Goal: Information Seeking & Learning: Check status

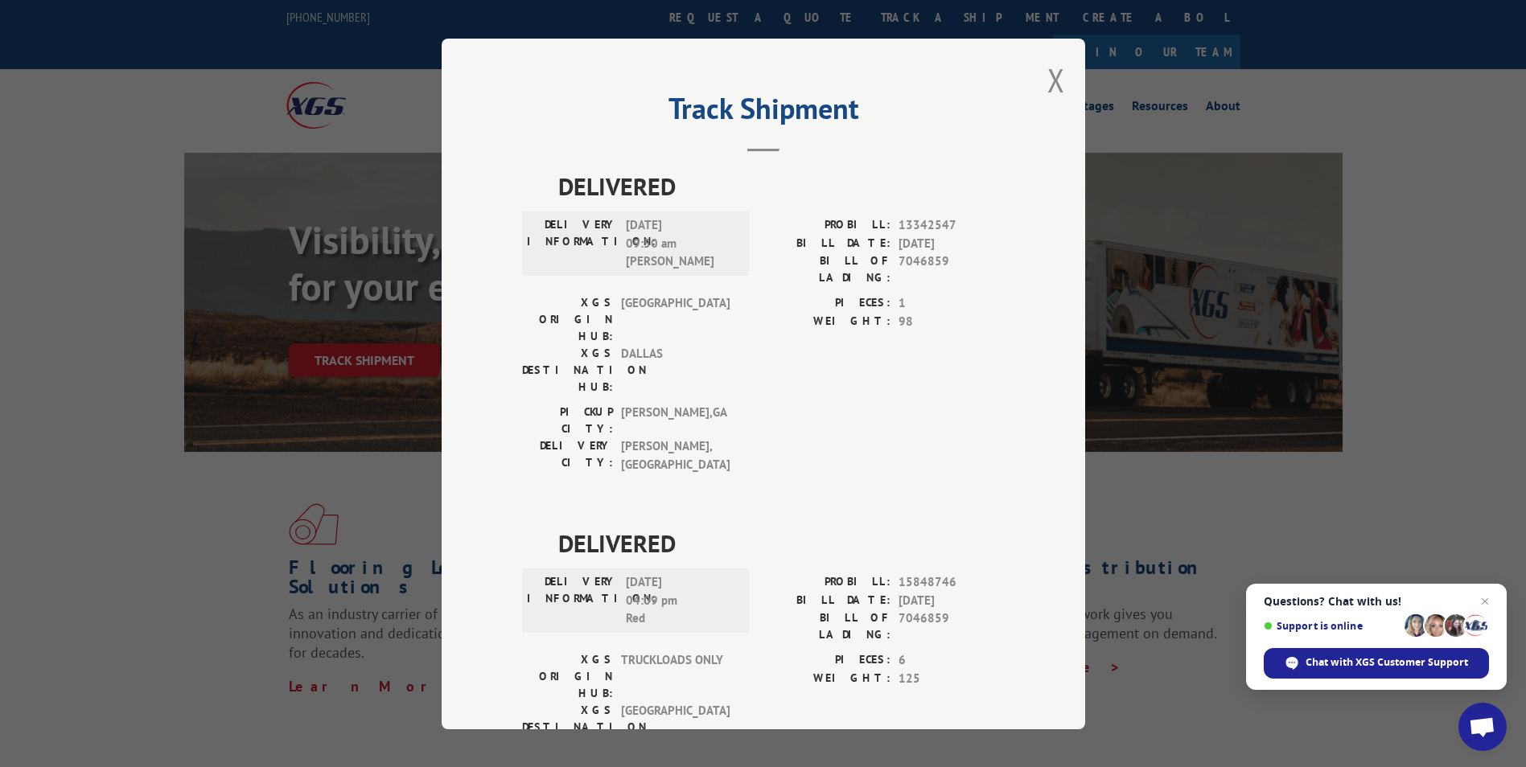
scroll to position [297, 0]
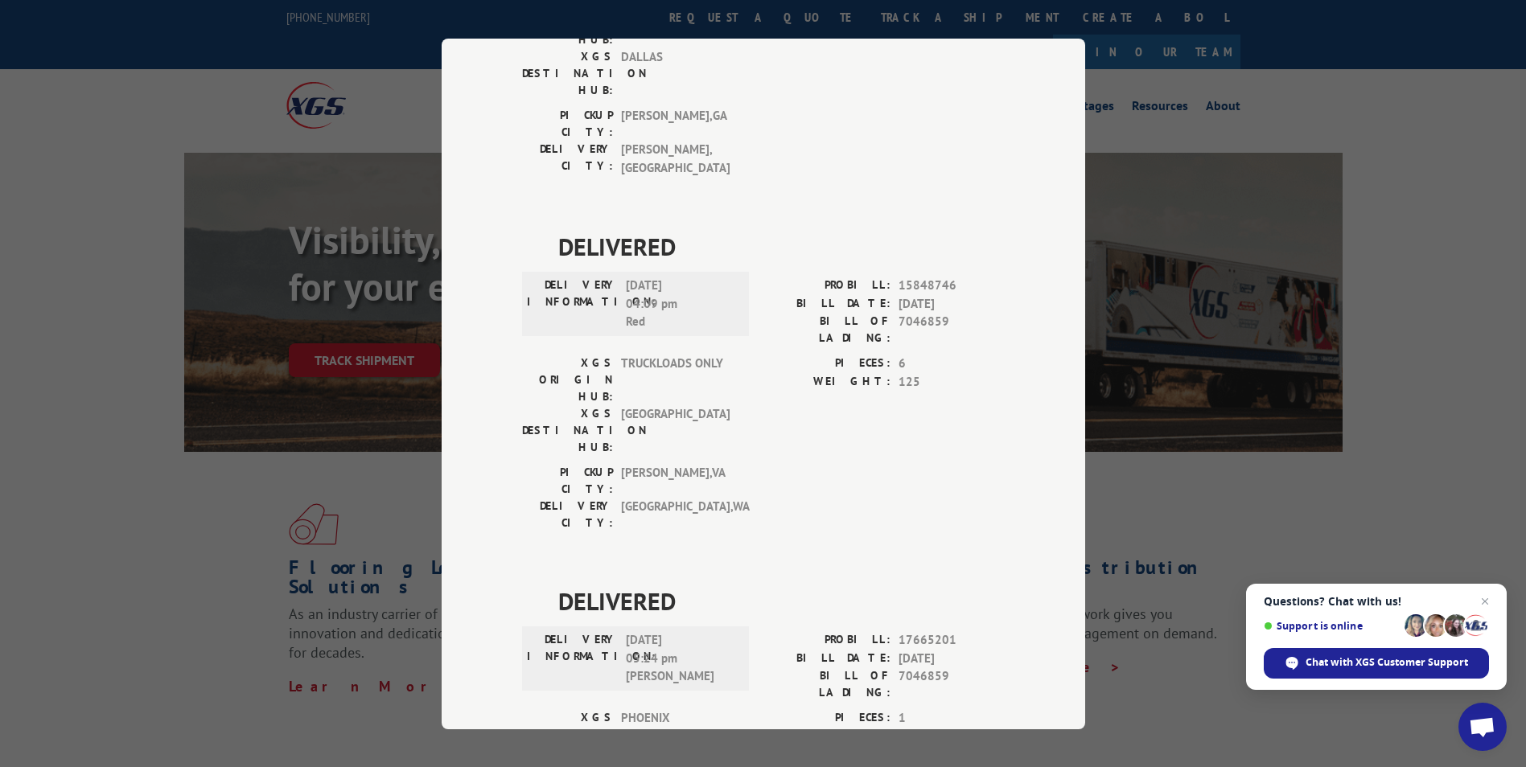
click at [1163, 112] on div "Track Shipment DELIVERED DELIVERY INFORMATION: [DATE] 09:50 am [PERSON_NAME]: 1…" at bounding box center [763, 383] width 1526 height 767
click at [240, 119] on div "Track Shipment DELIVERED DELIVERY INFORMATION: [DATE] 09:50 am [PERSON_NAME]: 1…" at bounding box center [763, 383] width 1526 height 767
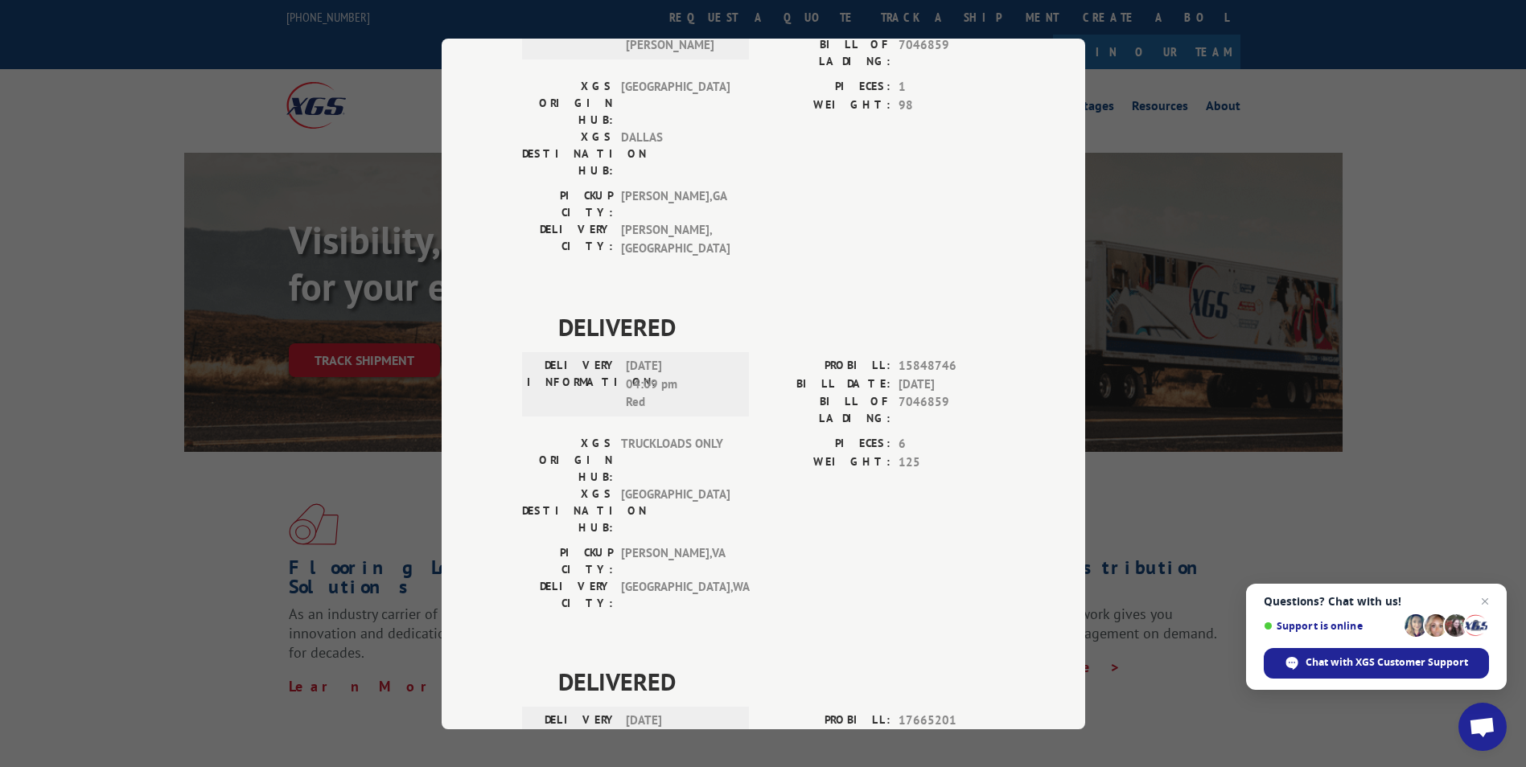
scroll to position [0, 0]
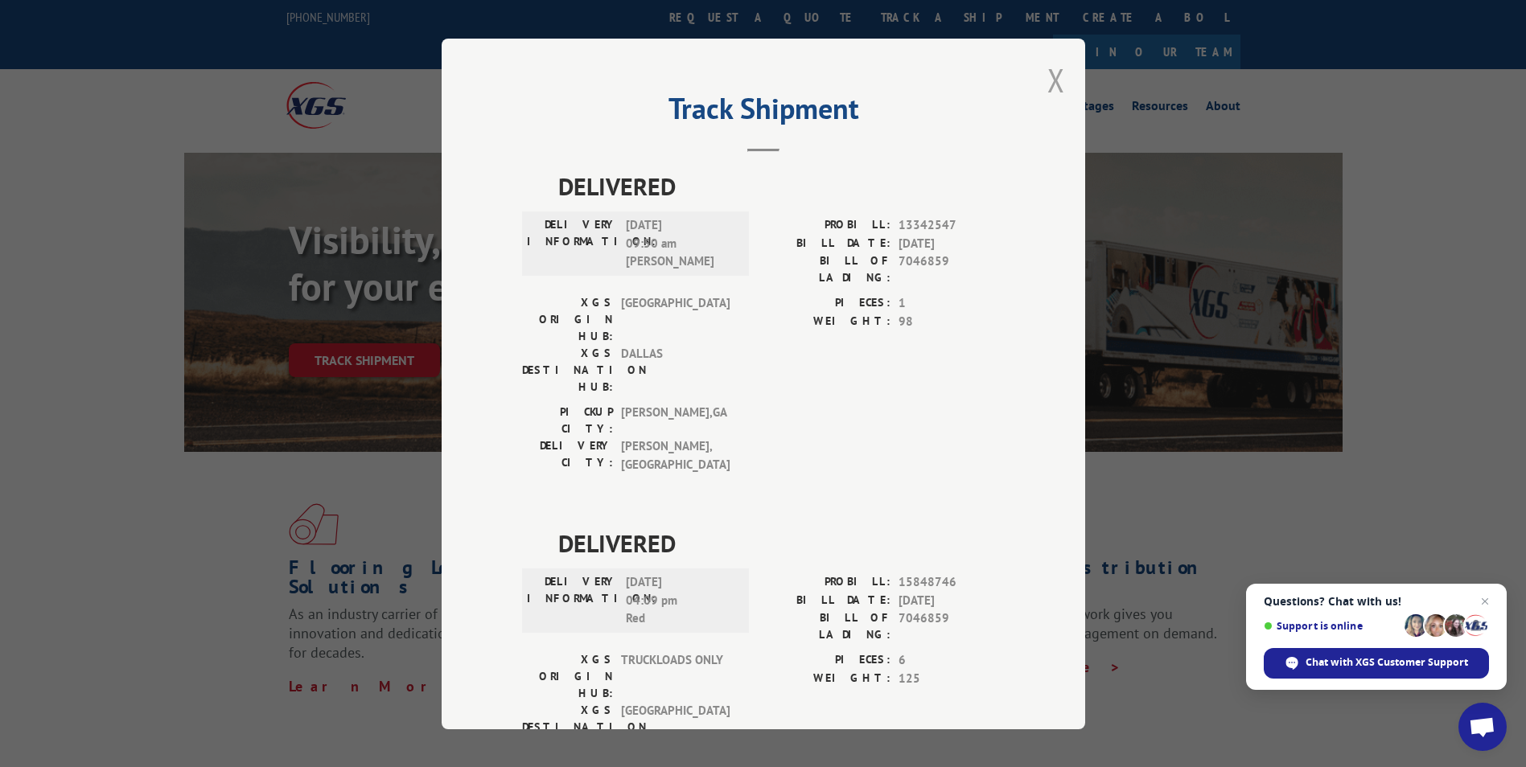
click at [1052, 82] on button "Close modal" at bounding box center [1056, 80] width 18 height 43
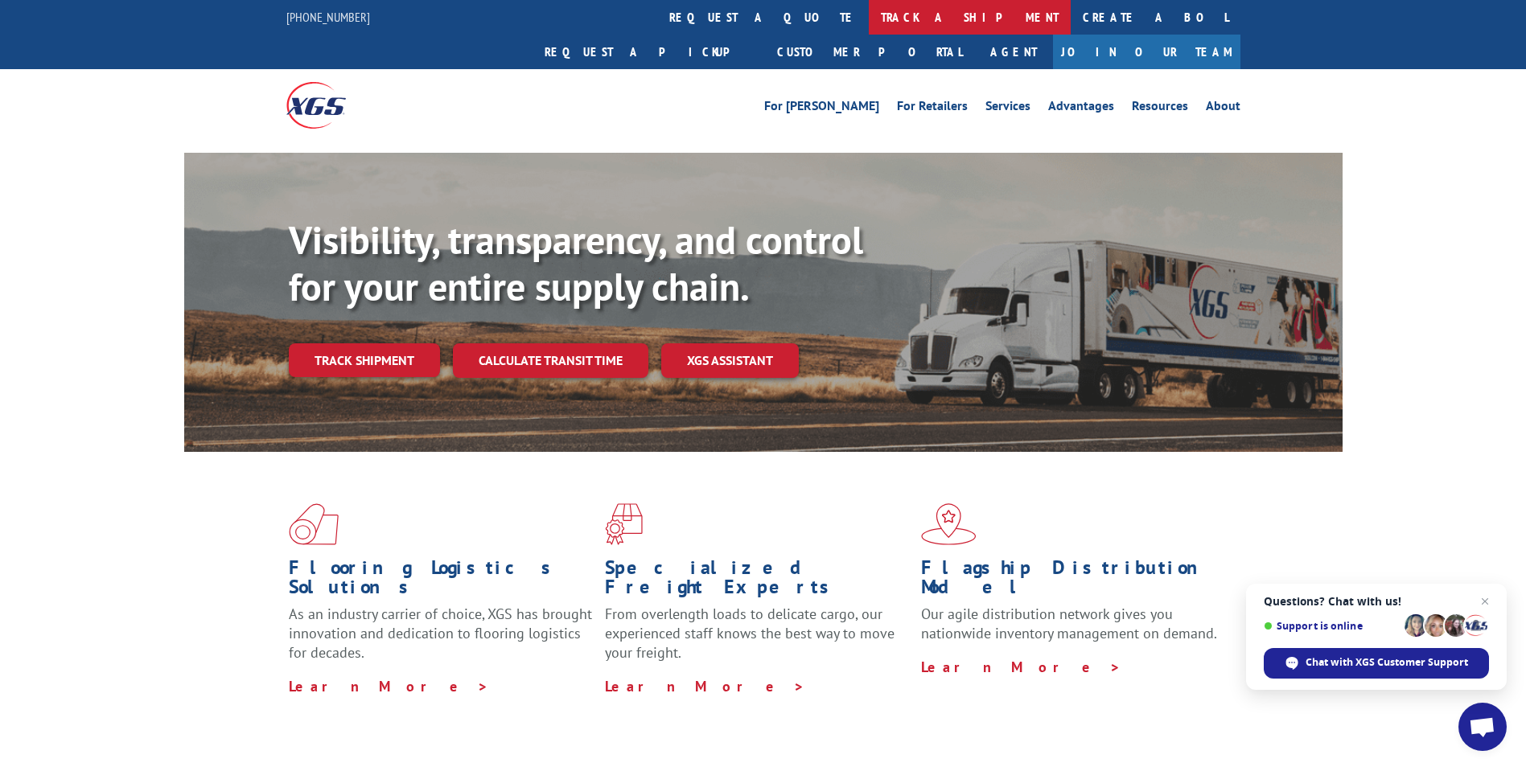
click at [869, 18] on link "track a shipment" at bounding box center [970, 17] width 202 height 35
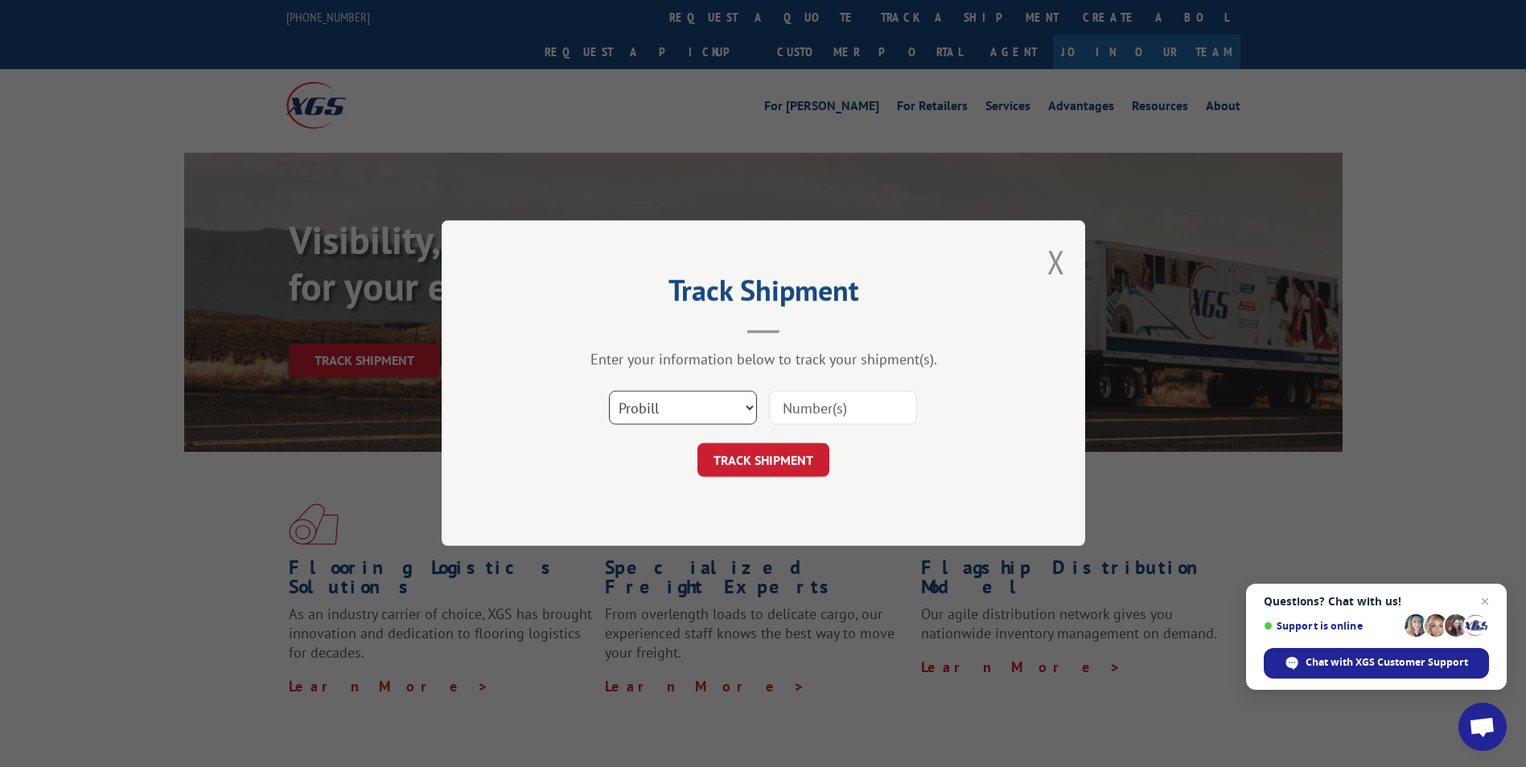
click at [748, 409] on select "Select category... Probill BOL PO" at bounding box center [683, 409] width 148 height 34
select select "bol"
click at [609, 392] on select "Select category... Probill BOL PO" at bounding box center [683, 409] width 148 height 34
click at [822, 415] on input at bounding box center [843, 409] width 148 height 34
paste input "7041398"
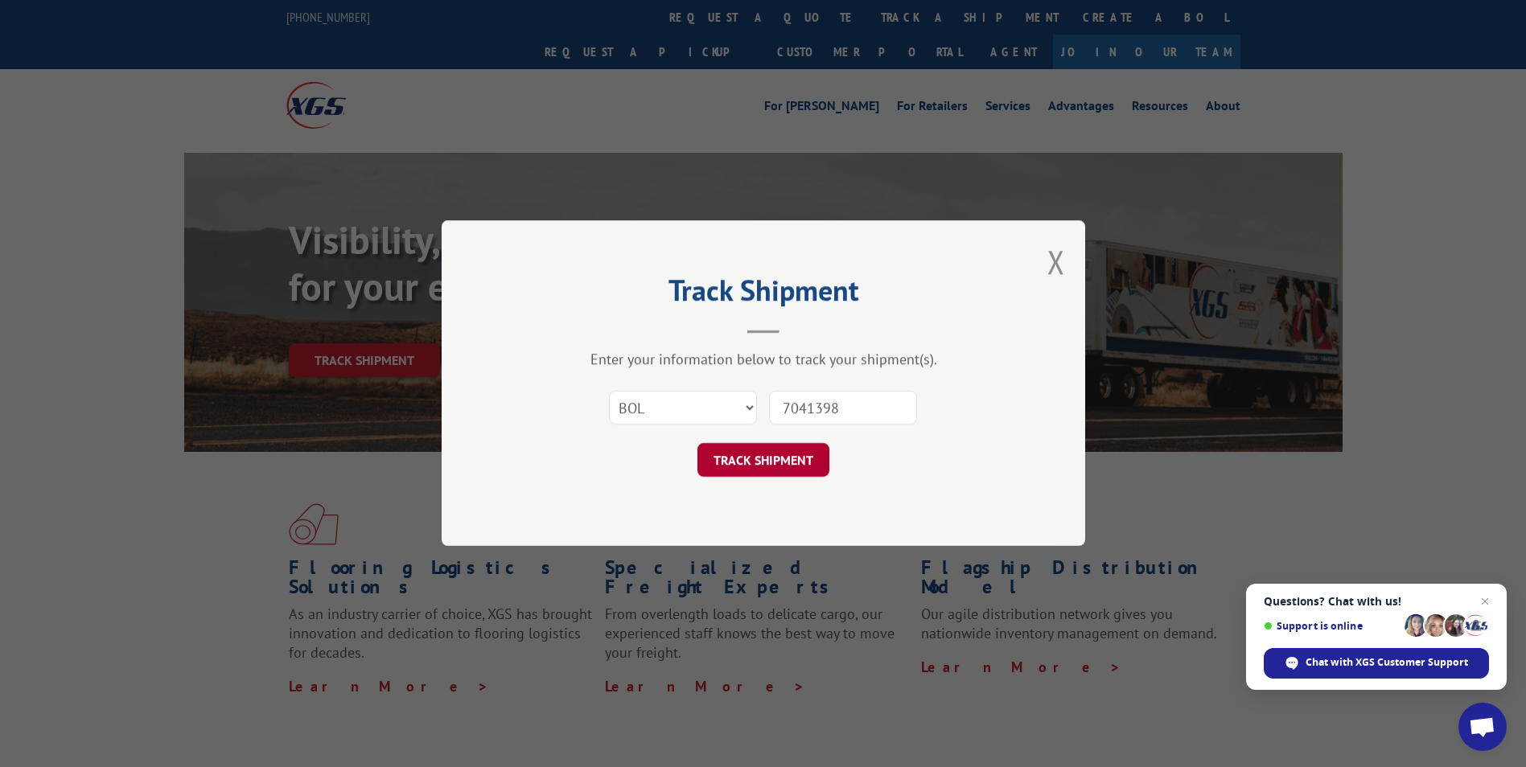
type input "7041398"
click at [743, 462] on button "TRACK SHIPMENT" at bounding box center [763, 461] width 132 height 34
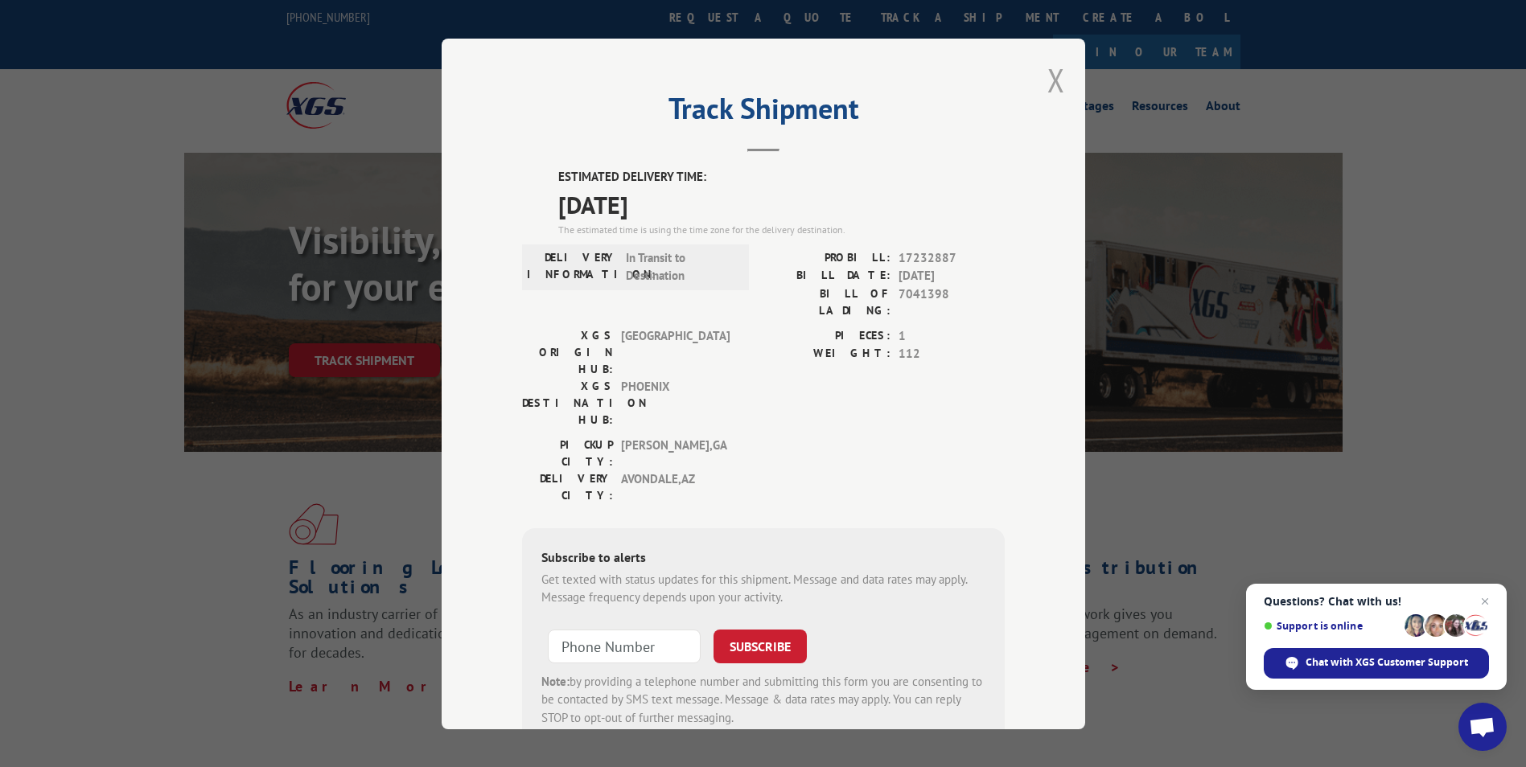
click at [1054, 76] on button "Close modal" at bounding box center [1056, 80] width 18 height 43
